Goal: Information Seeking & Learning: Learn about a topic

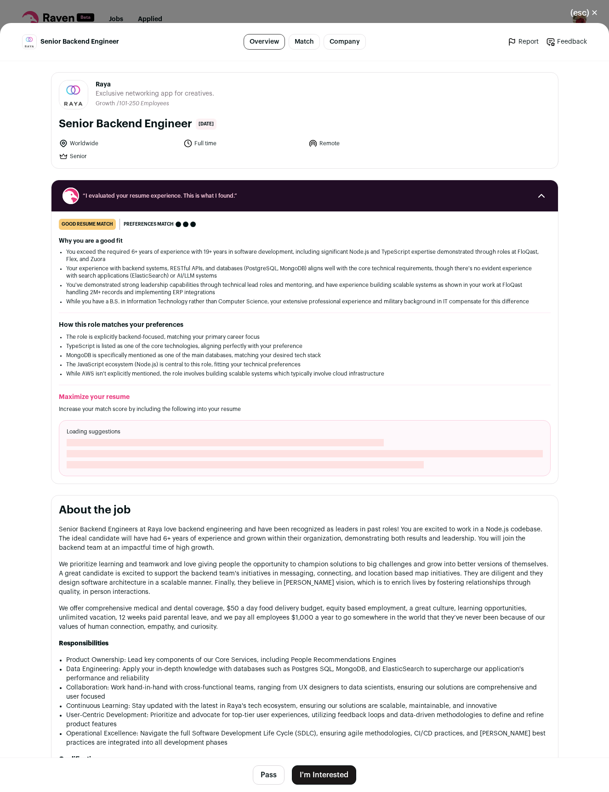
click at [580, 12] on button "(esc) ✕" at bounding box center [585, 13] width 50 height 20
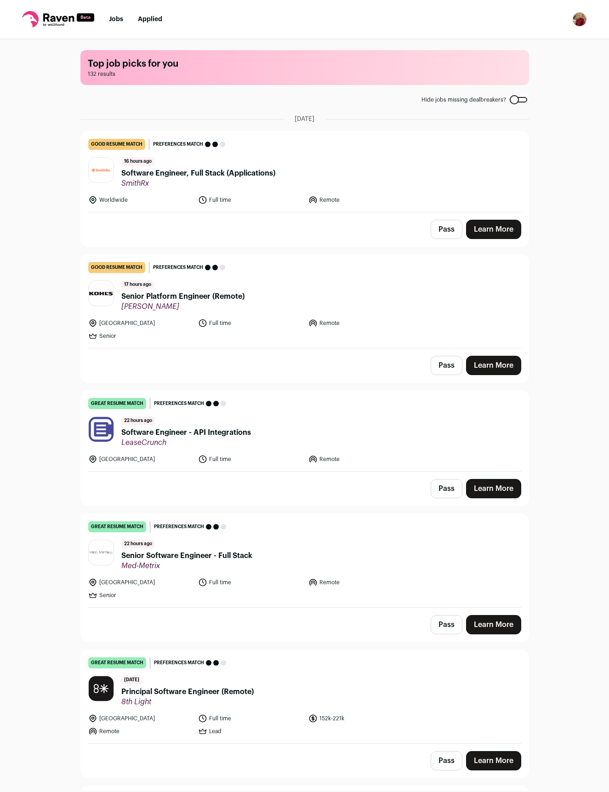
click at [256, 428] on header "22 hours ago Software Engineer - API Integrations LeaseCrunch" at bounding box center [304, 432] width 433 height 31
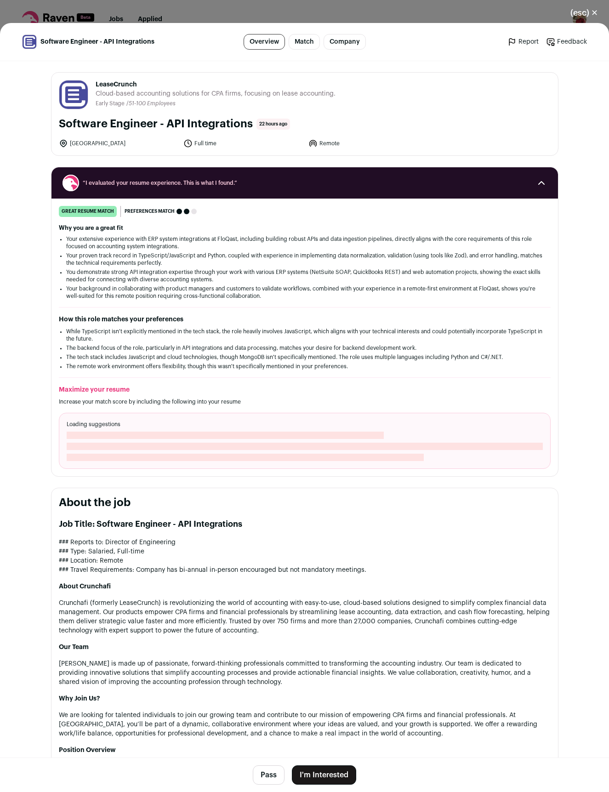
click at [589, 16] on button "(esc) ✕" at bounding box center [585, 13] width 50 height 20
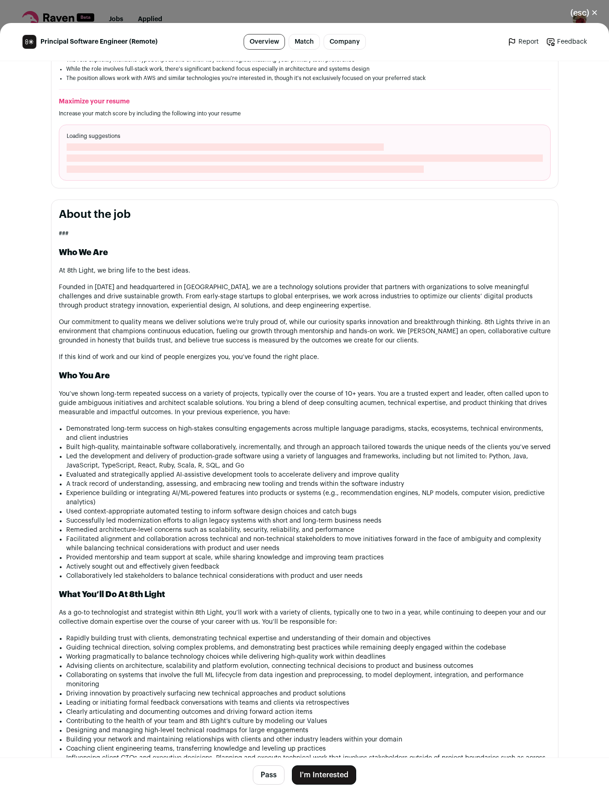
scroll to position [346, 0]
